Goal: Find contact information: Find contact information

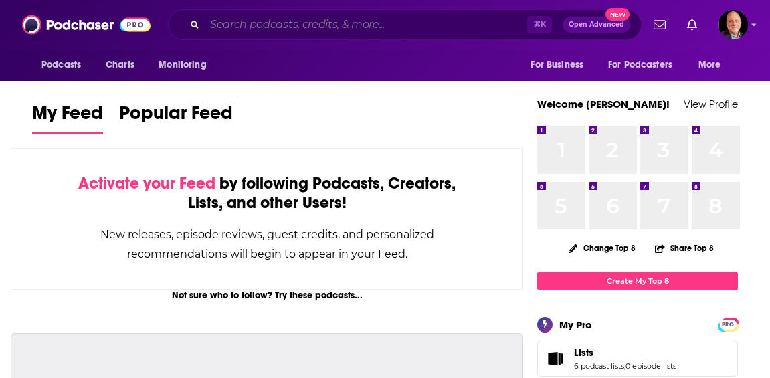
click at [333, 29] on input "Search podcasts, credits, & more..." at bounding box center [366, 24] width 323 height 21
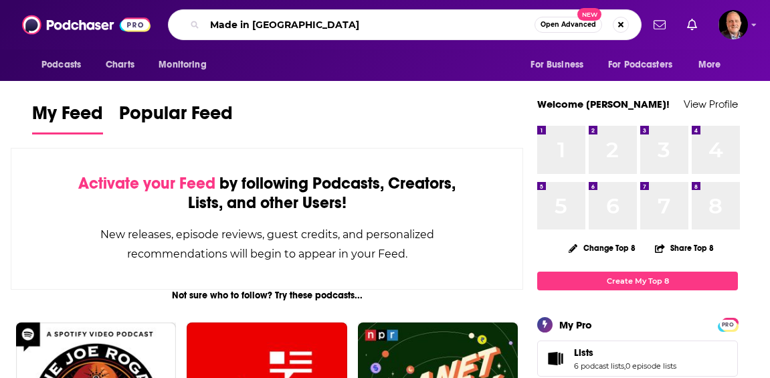
type input "Made in [GEOGRAPHIC_DATA]"
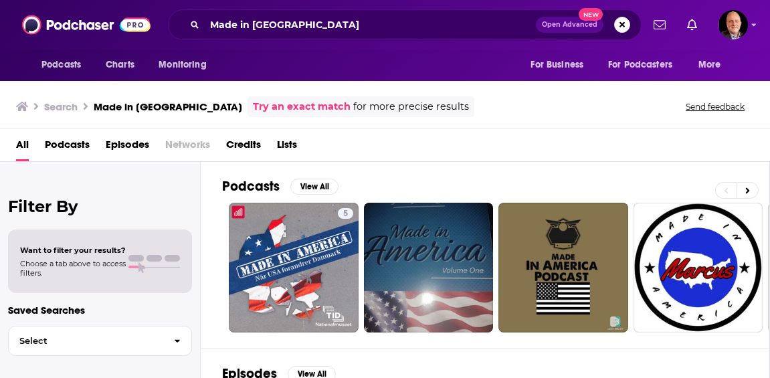
click at [68, 145] on span "Podcasts" at bounding box center [67, 147] width 45 height 27
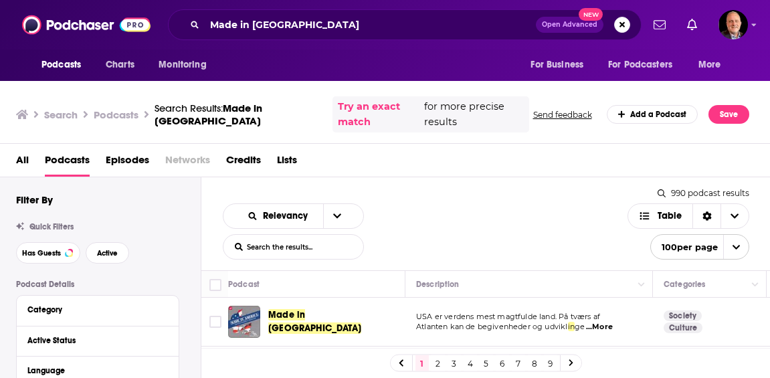
scroll to position [5, 0]
click at [445, 365] on link "2" at bounding box center [438, 363] width 13 height 16
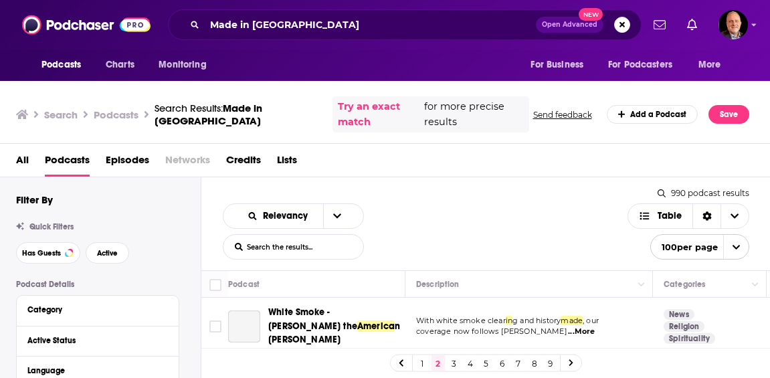
click at [461, 364] on link "3" at bounding box center [454, 363] width 13 height 16
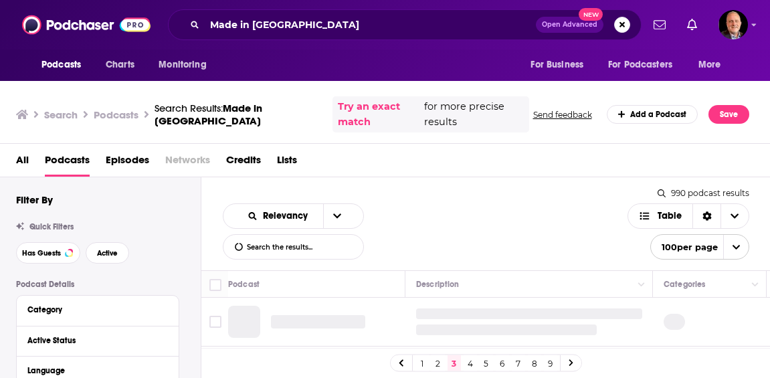
click at [297, 165] on span "Lists" at bounding box center [287, 162] width 20 height 27
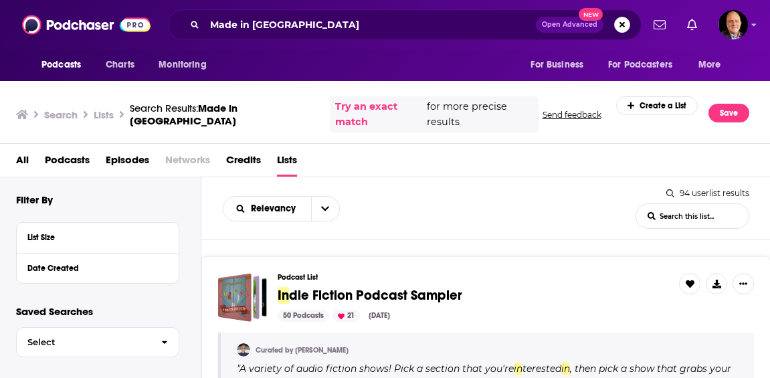
scroll to position [5, 0]
click at [167, 345] on icon "button" at bounding box center [164, 342] width 5 height 3
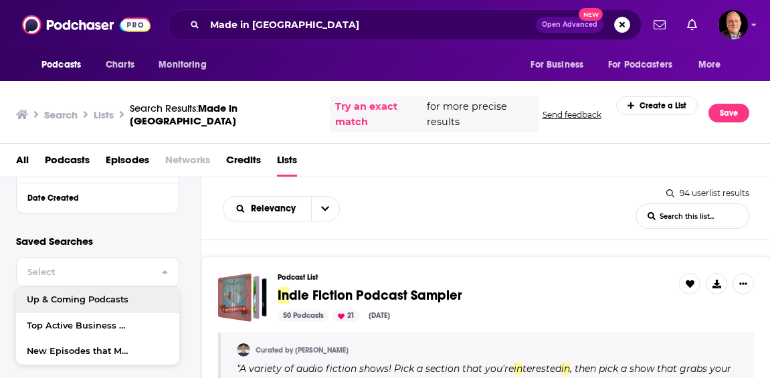
click at [137, 217] on div "Filter By List Size Date Created" at bounding box center [108, 179] width 185 height 112
click at [27, 163] on span "All" at bounding box center [22, 162] width 13 height 27
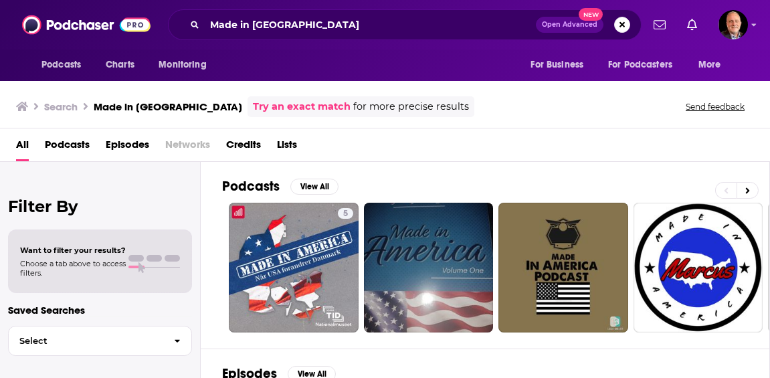
scroll to position [5, 0]
click at [180, 343] on icon "button" at bounding box center [177, 341] width 5 height 3
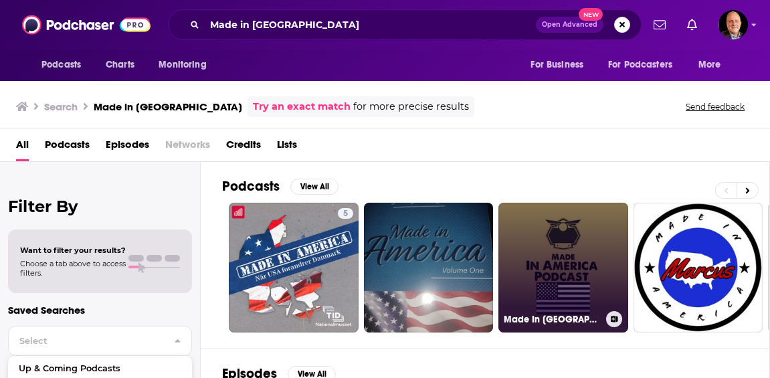
click at [577, 266] on link "Made In [GEOGRAPHIC_DATA] Podcast" at bounding box center [564, 268] width 130 height 130
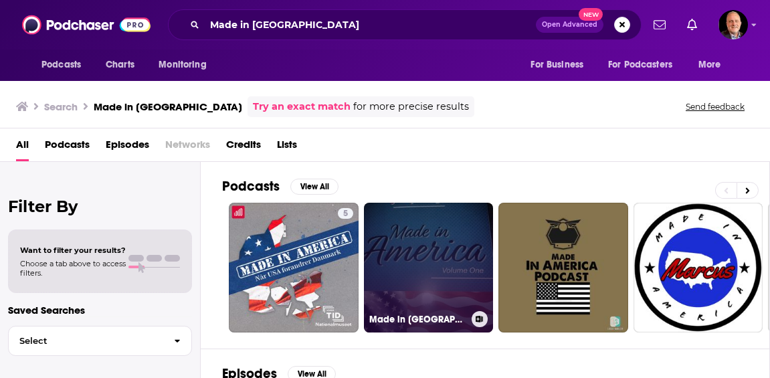
click at [427, 280] on link "Made in [GEOGRAPHIC_DATA]" at bounding box center [429, 268] width 130 height 130
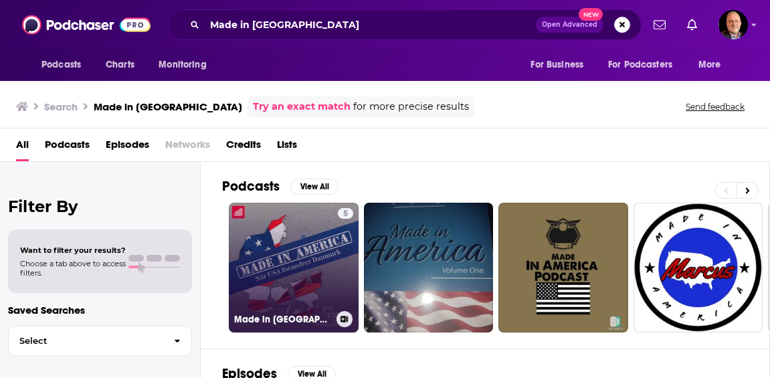
click at [288, 268] on link "5 Made in [GEOGRAPHIC_DATA]" at bounding box center [294, 268] width 130 height 130
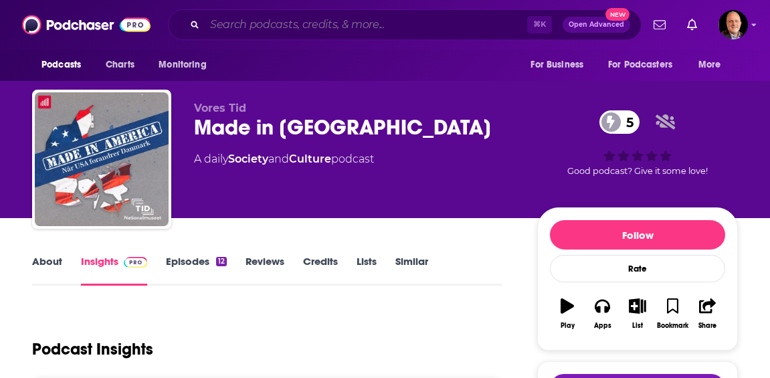
click at [240, 27] on input "Search podcasts, credits, & more..." at bounding box center [366, 24] width 323 height 21
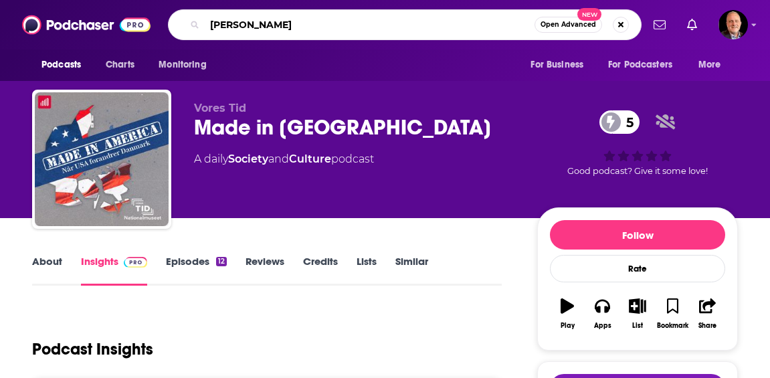
type input "[PERSON_NAME]"
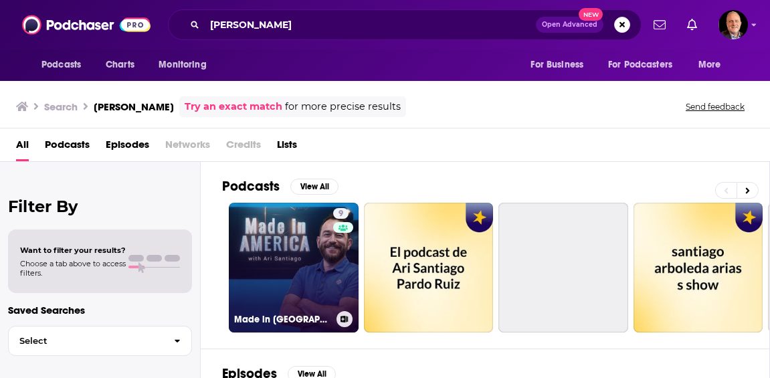
click at [306, 276] on link "9 Made in [GEOGRAPHIC_DATA] with [PERSON_NAME]" at bounding box center [294, 268] width 130 height 130
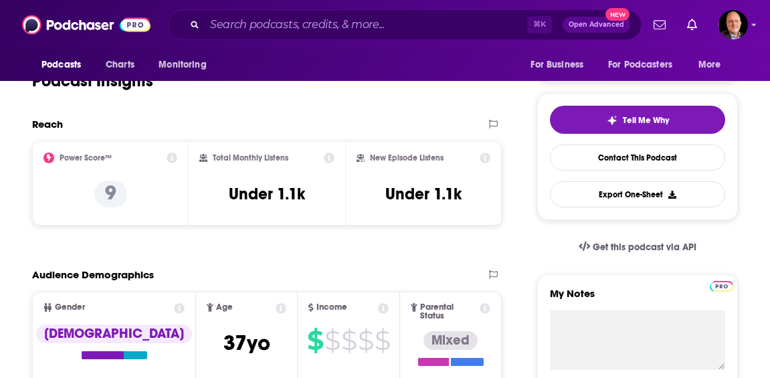
scroll to position [265, 0]
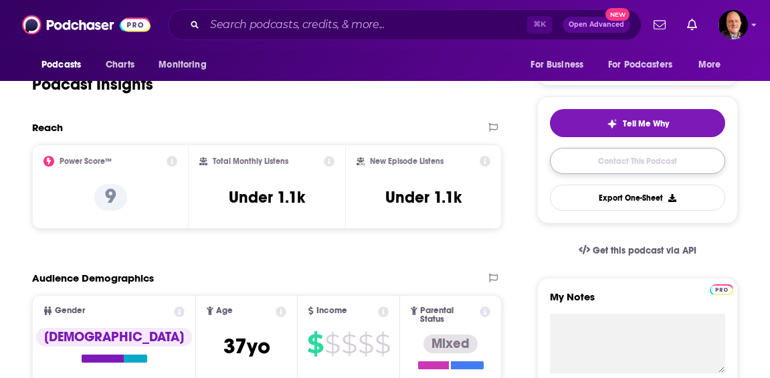
click at [632, 173] on link "Contact This Podcast" at bounding box center [637, 161] width 175 height 26
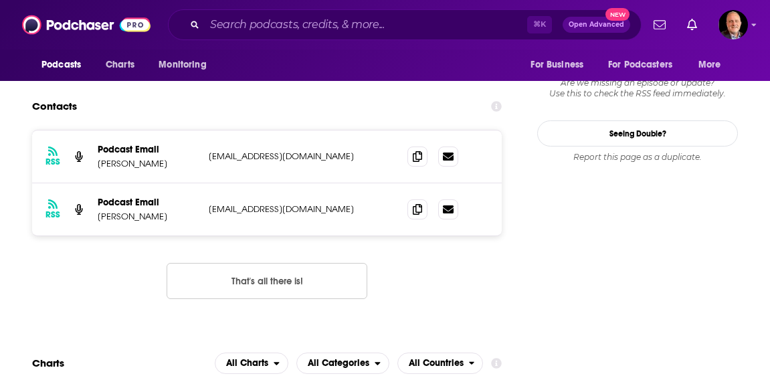
scroll to position [1459, 0]
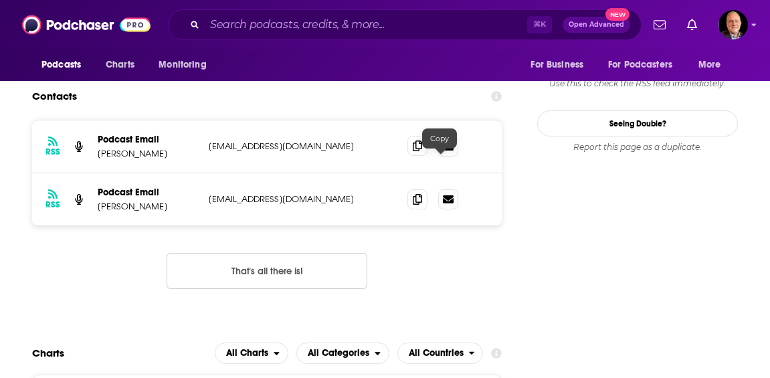
click at [422, 151] on icon at bounding box center [417, 146] width 9 height 11
click at [422, 204] on icon at bounding box center [417, 198] width 9 height 11
